Goal: Task Accomplishment & Management: Complete application form

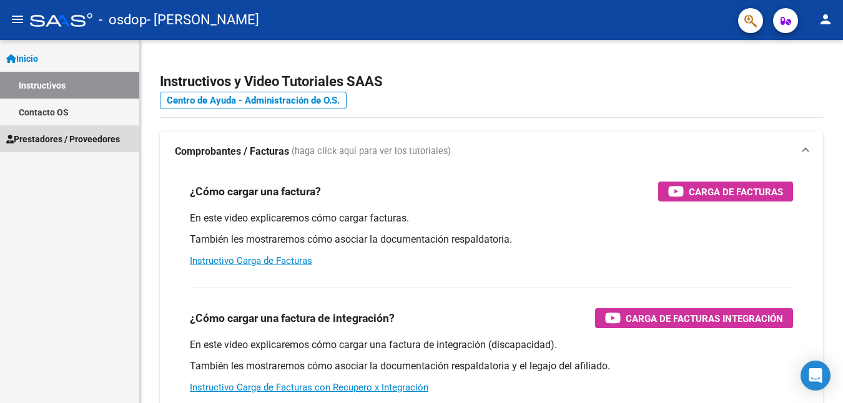
click at [54, 142] on span "Prestadores / Proveedores" at bounding box center [63, 139] width 114 height 14
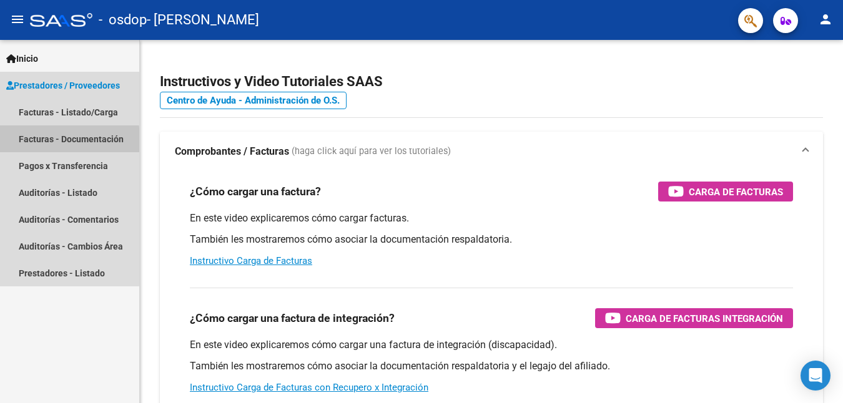
click at [54, 142] on link "Facturas - Documentación" at bounding box center [69, 139] width 139 height 27
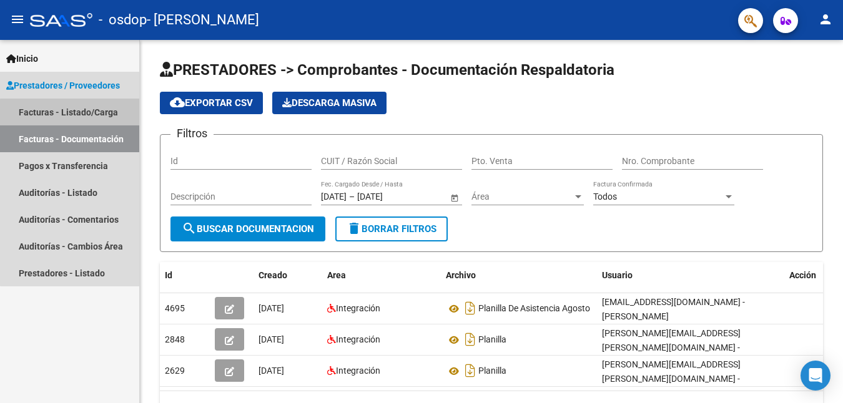
click at [77, 116] on link "Facturas - Listado/Carga" at bounding box center [69, 112] width 139 height 27
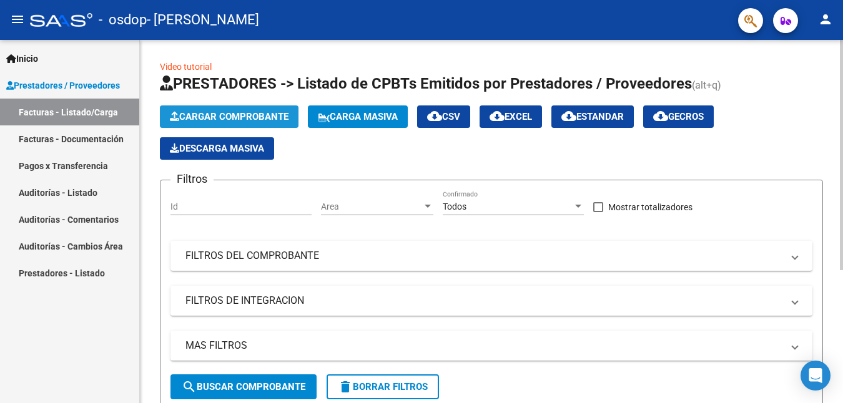
click at [225, 122] on span "Cargar Comprobante" at bounding box center [229, 116] width 119 height 11
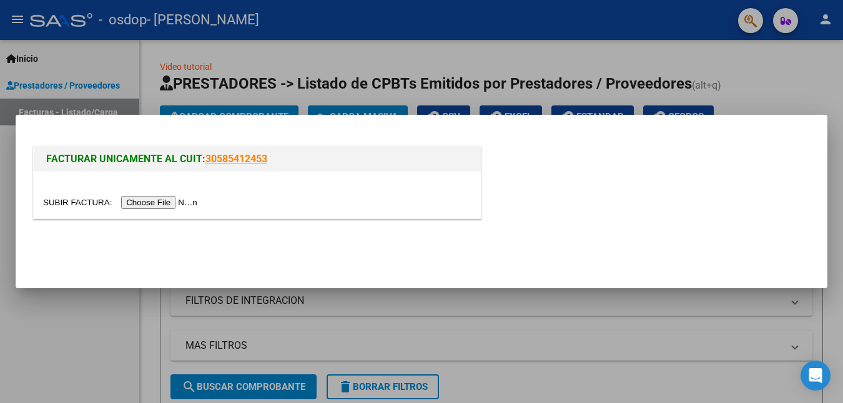
click at [192, 202] on input "file" at bounding box center [122, 202] width 158 height 13
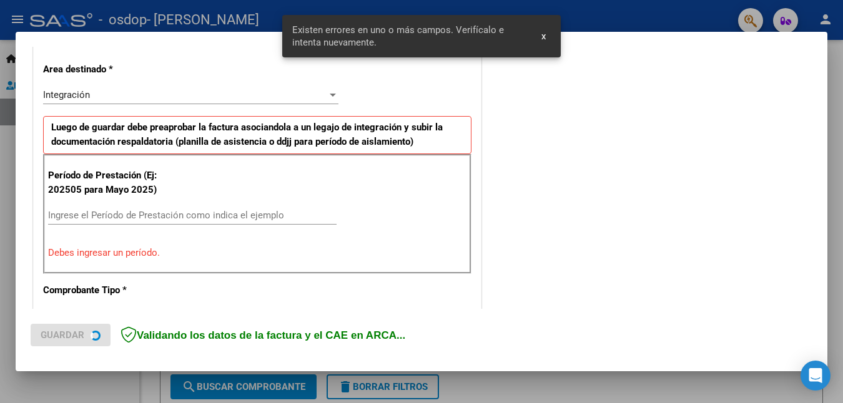
scroll to position [280, 0]
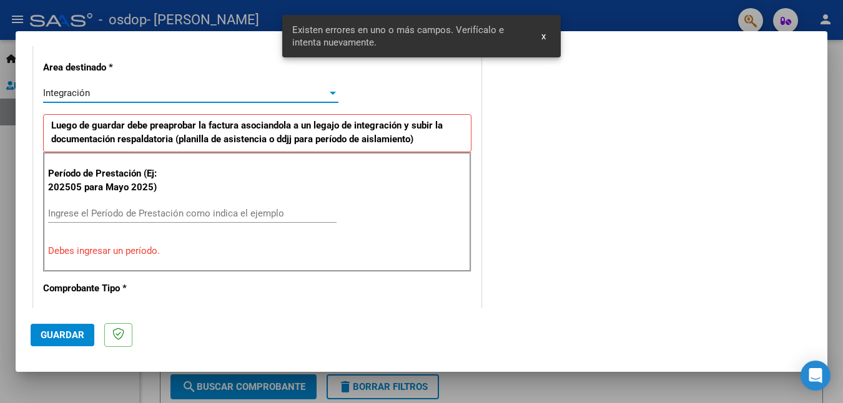
click at [109, 91] on div "Integración" at bounding box center [185, 92] width 284 height 11
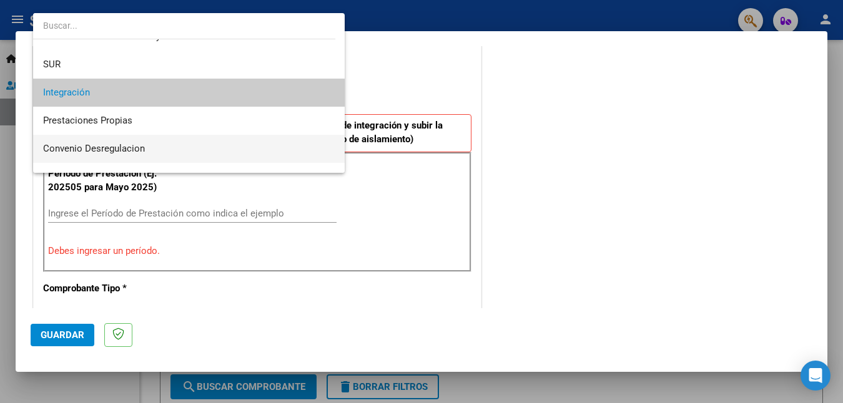
scroll to position [93, 0]
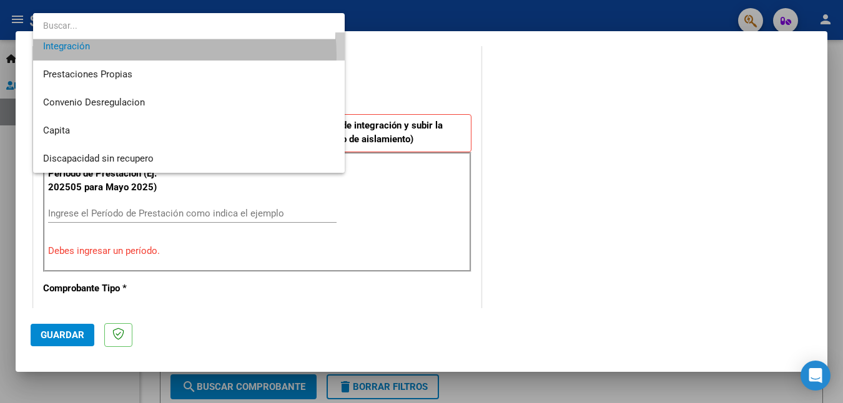
click at [116, 56] on span "Integración" at bounding box center [189, 46] width 292 height 28
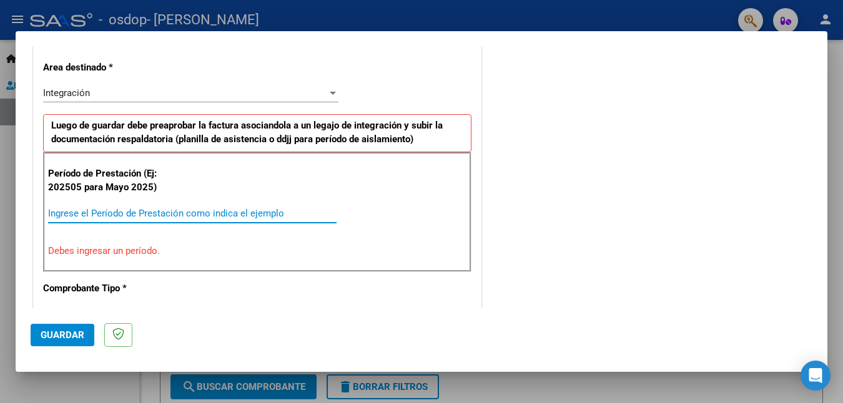
click at [175, 212] on input "Ingrese el Período de Prestación como indica el ejemplo" at bounding box center [192, 213] width 289 height 11
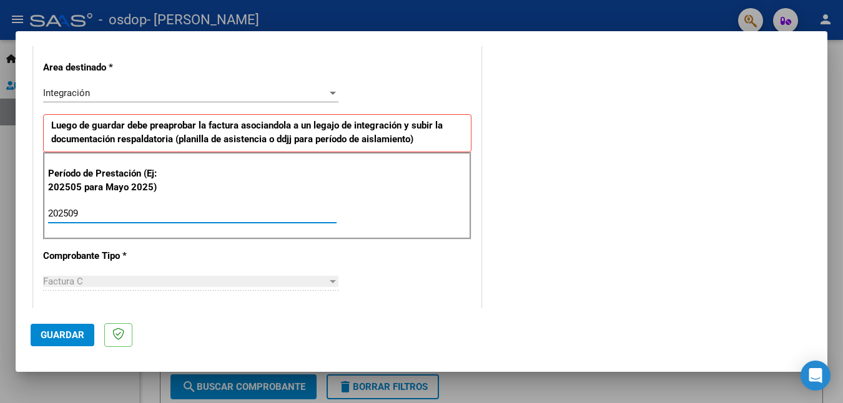
type input "202509"
click at [96, 279] on div "Factura C" at bounding box center [185, 281] width 284 height 11
click at [330, 282] on div at bounding box center [333, 281] width 6 height 3
click at [55, 284] on span "Factura C" at bounding box center [63, 281] width 40 height 11
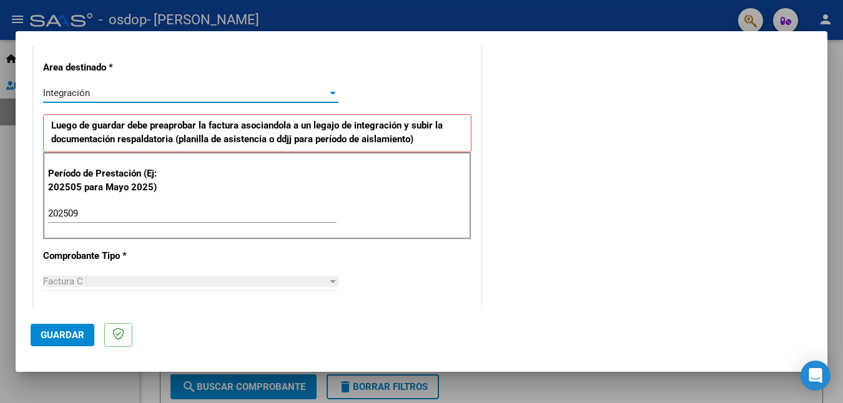
click at [323, 91] on div "Integración" at bounding box center [185, 92] width 284 height 11
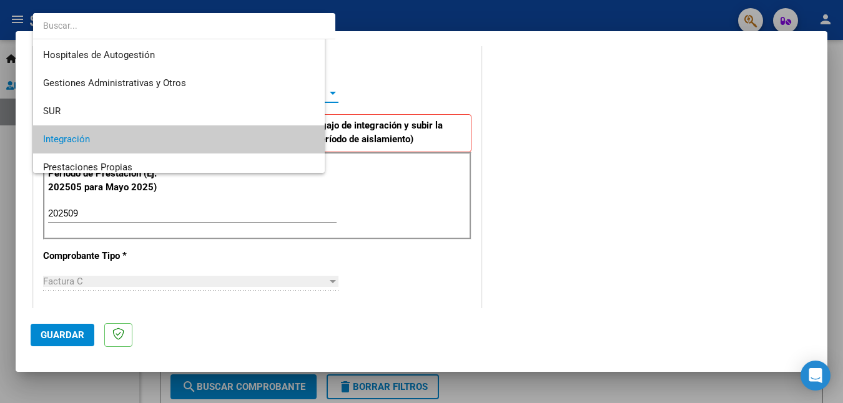
scroll to position [47, 0]
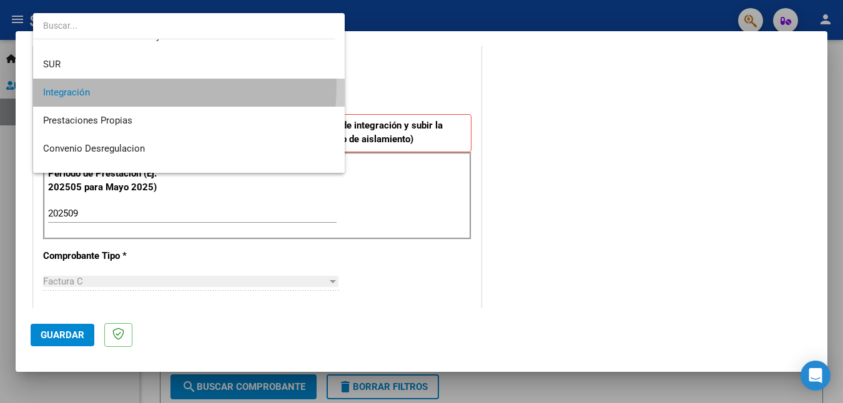
click at [74, 84] on span "Integración" at bounding box center [189, 93] width 292 height 28
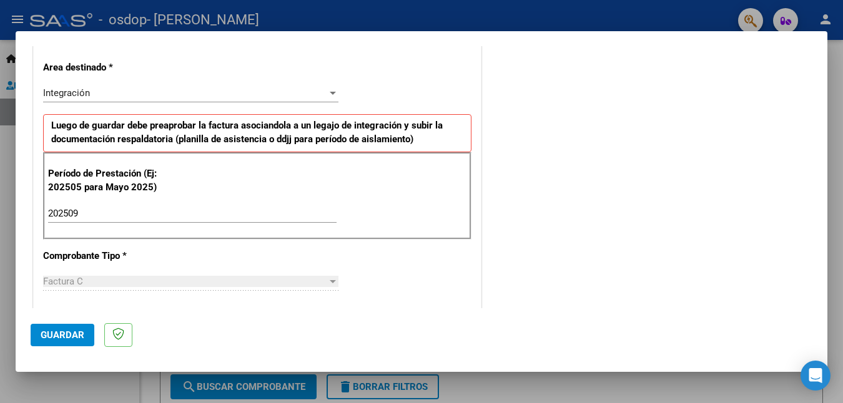
click at [322, 298] on div "Factura C Seleccionar Tipo" at bounding box center [190, 287] width 295 height 31
click at [327, 287] on div "Factura C" at bounding box center [190, 281] width 295 height 11
click at [67, 332] on span "Guardar" at bounding box center [63, 335] width 44 height 11
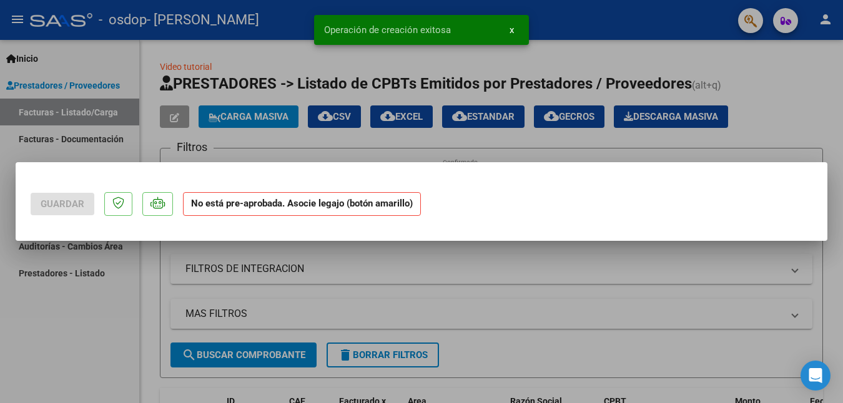
scroll to position [0, 0]
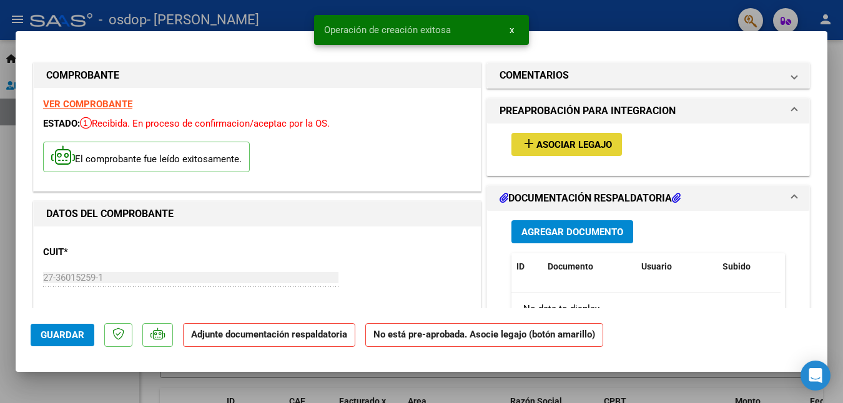
click at [585, 140] on span "Asociar Legajo" at bounding box center [574, 144] width 76 height 11
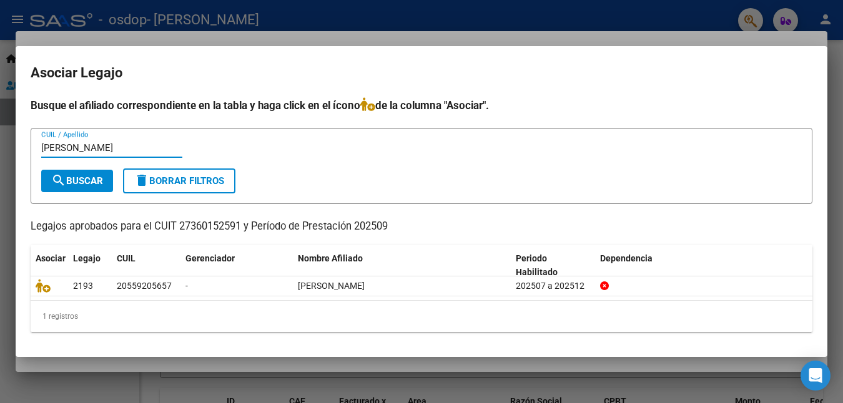
type input "[PERSON_NAME]"
click at [101, 184] on span "search Buscar" at bounding box center [77, 180] width 52 height 11
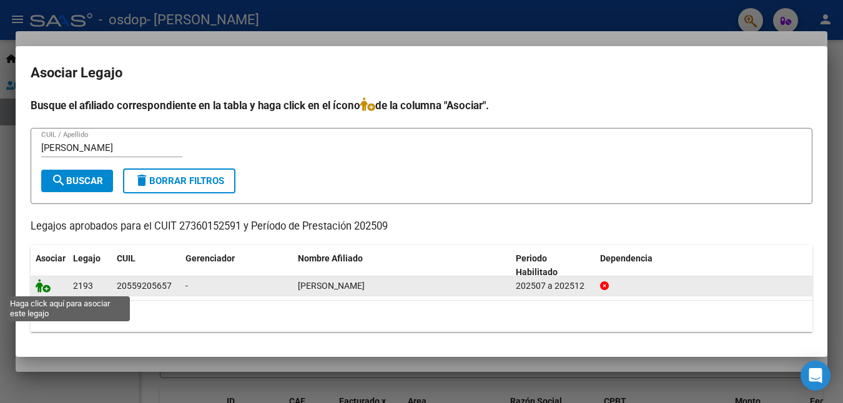
click at [44, 288] on icon at bounding box center [43, 286] width 15 height 14
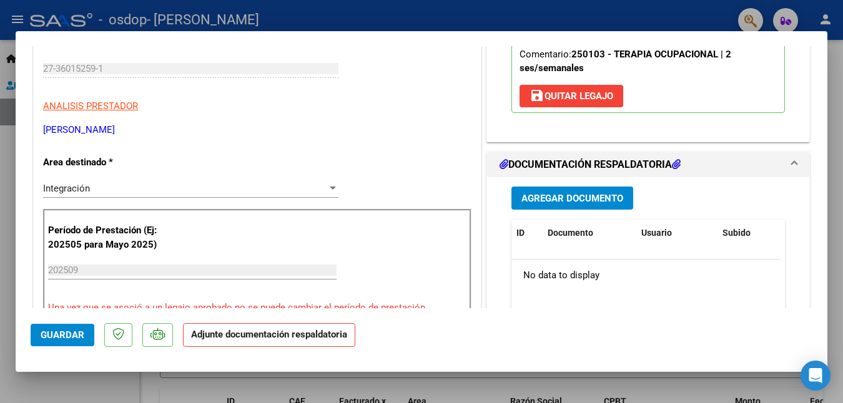
scroll to position [209, 0]
click at [588, 197] on span "Agregar Documento" at bounding box center [572, 199] width 102 height 11
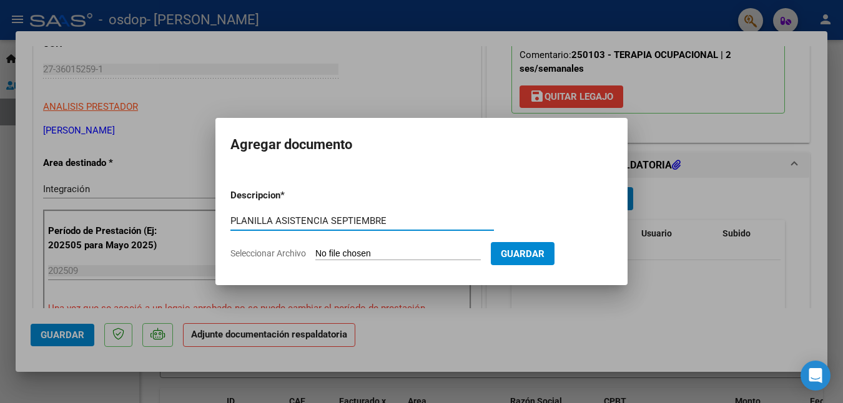
type input "PLANILLA ASISTENCIA SEPTIEMBRE"
click at [355, 257] on input "Seleccionar Archivo" at bounding box center [397, 255] width 165 height 12
type input "C:\fakepath\PLANILLA DE ASISTENCIA [PERSON_NAME] [DATE].pdf"
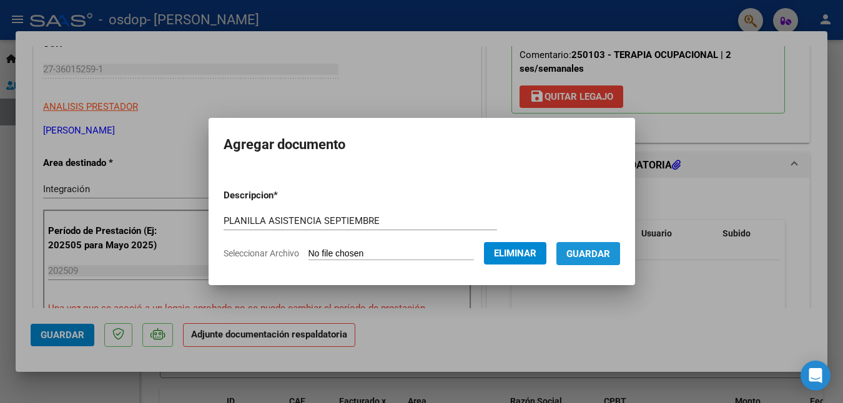
click at [593, 259] on span "Guardar" at bounding box center [588, 254] width 44 height 11
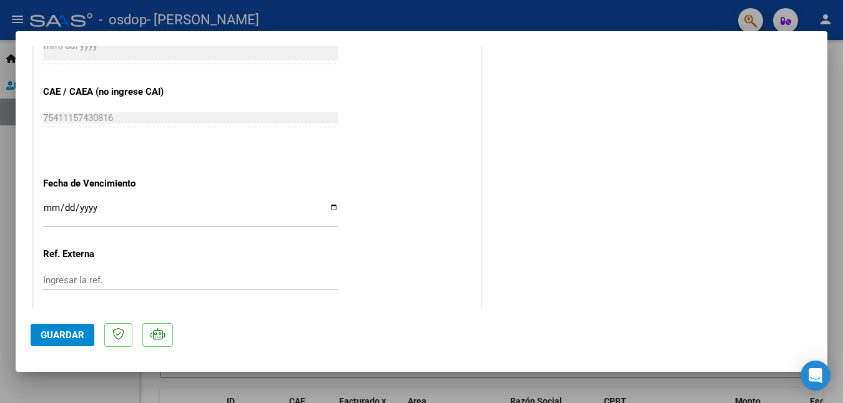
scroll to position [787, 0]
click at [79, 340] on span "Guardar" at bounding box center [63, 335] width 44 height 11
click at [57, 335] on span "Guardar" at bounding box center [63, 335] width 44 height 11
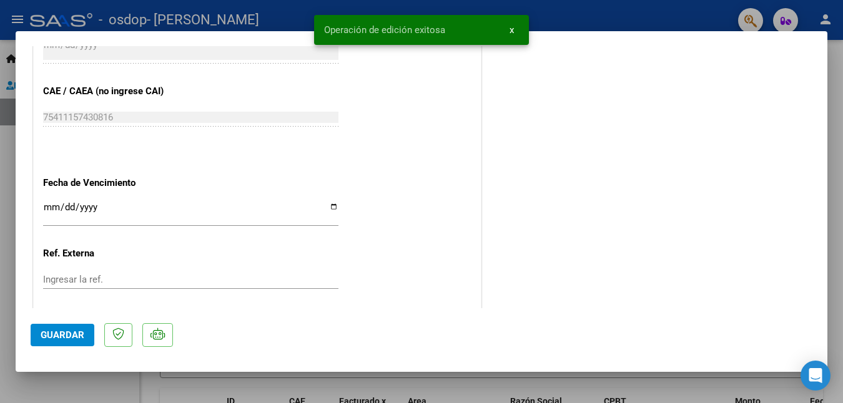
click at [256, 16] on div at bounding box center [421, 201] width 843 height 403
type input "$ 0,00"
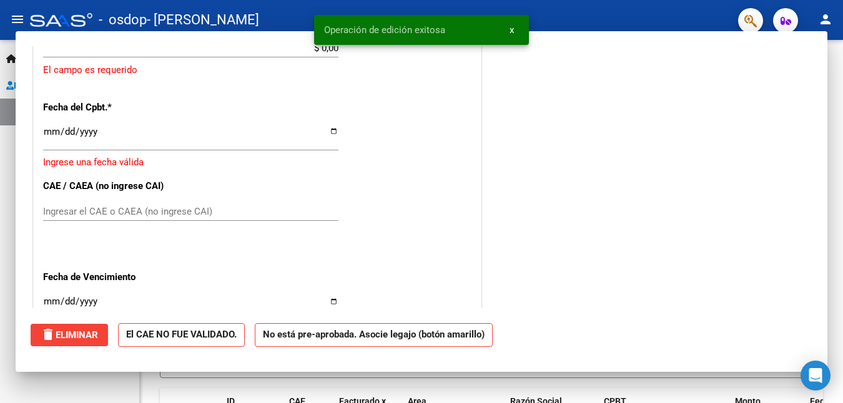
scroll to position [874, 0]
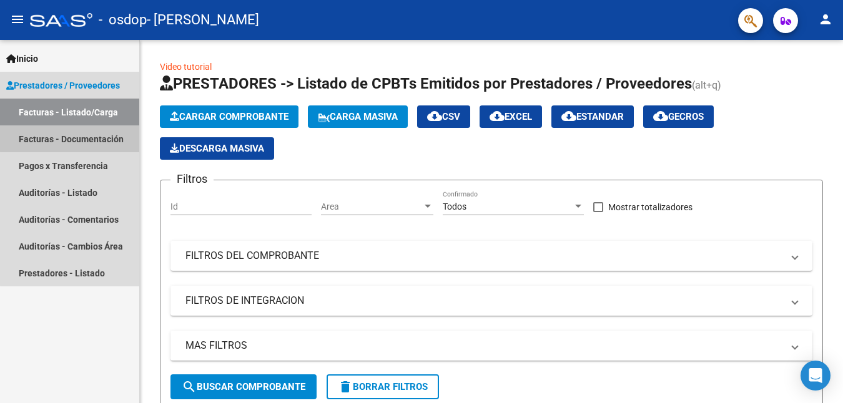
click at [77, 132] on link "Facturas - Documentación" at bounding box center [69, 139] width 139 height 27
